Goal: Task Accomplishment & Management: Use online tool/utility

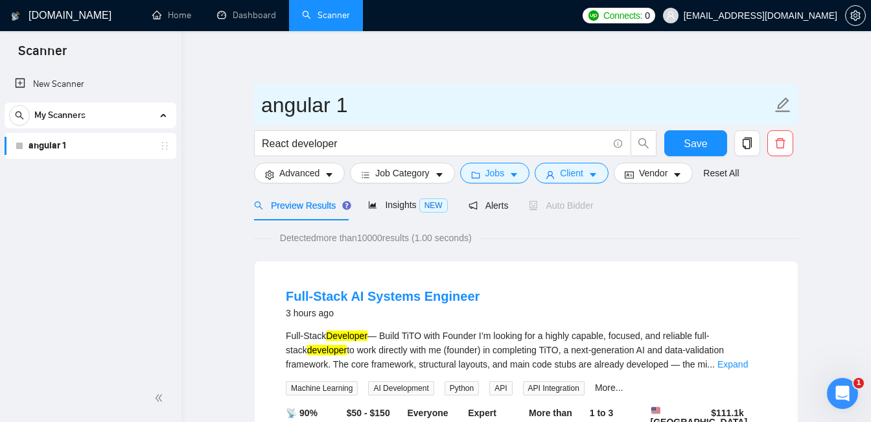
click at [296, 98] on input "angular 1" at bounding box center [516, 105] width 511 height 32
drag, startPoint x: 357, startPoint y: 106, endPoint x: 237, endPoint y: 106, distance: 119.3
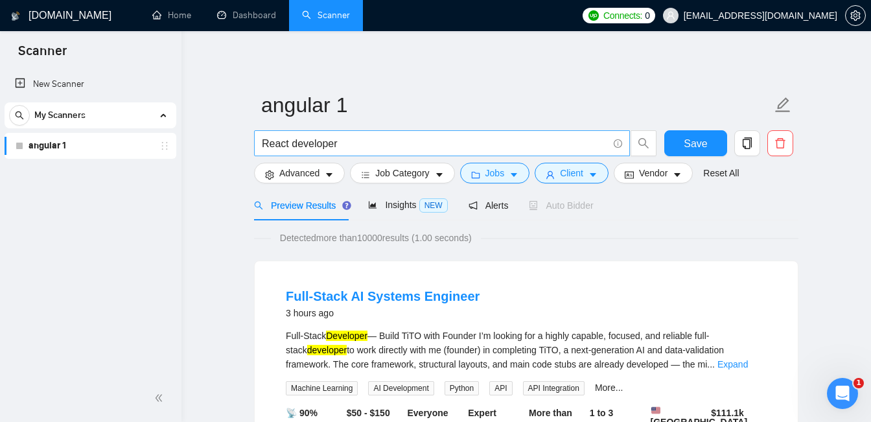
click at [269, 145] on input "React developer" at bounding box center [435, 143] width 346 height 16
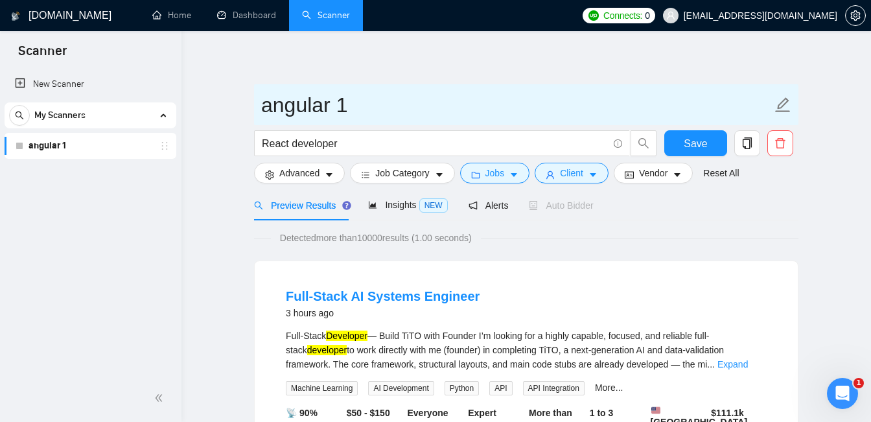
click at [382, 98] on input "angular 1" at bounding box center [516, 105] width 511 height 32
paste input "React"
type input "React"
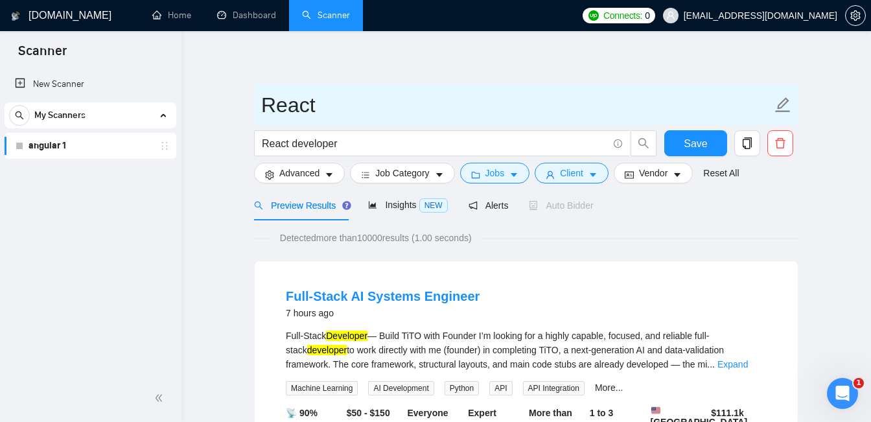
click at [782, 104] on icon "edit" at bounding box center [783, 104] width 15 height 15
click at [781, 107] on icon "edit" at bounding box center [783, 104] width 15 height 15
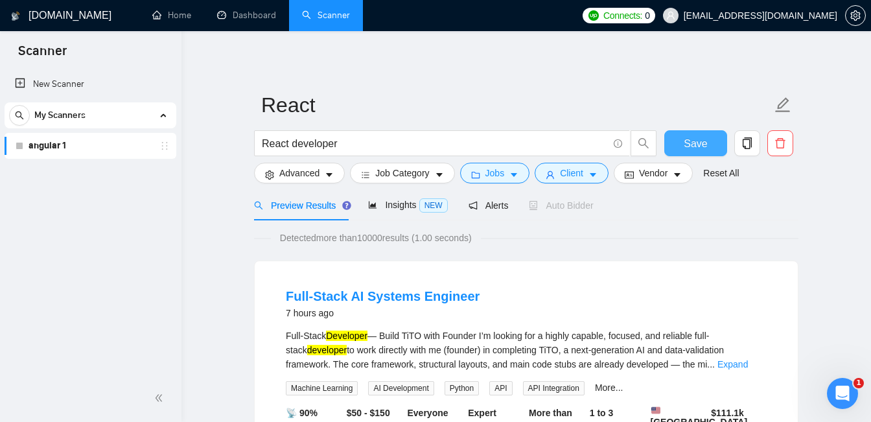
click at [694, 143] on span "Save" at bounding box center [695, 143] width 23 height 16
